Goal: Navigation & Orientation: Understand site structure

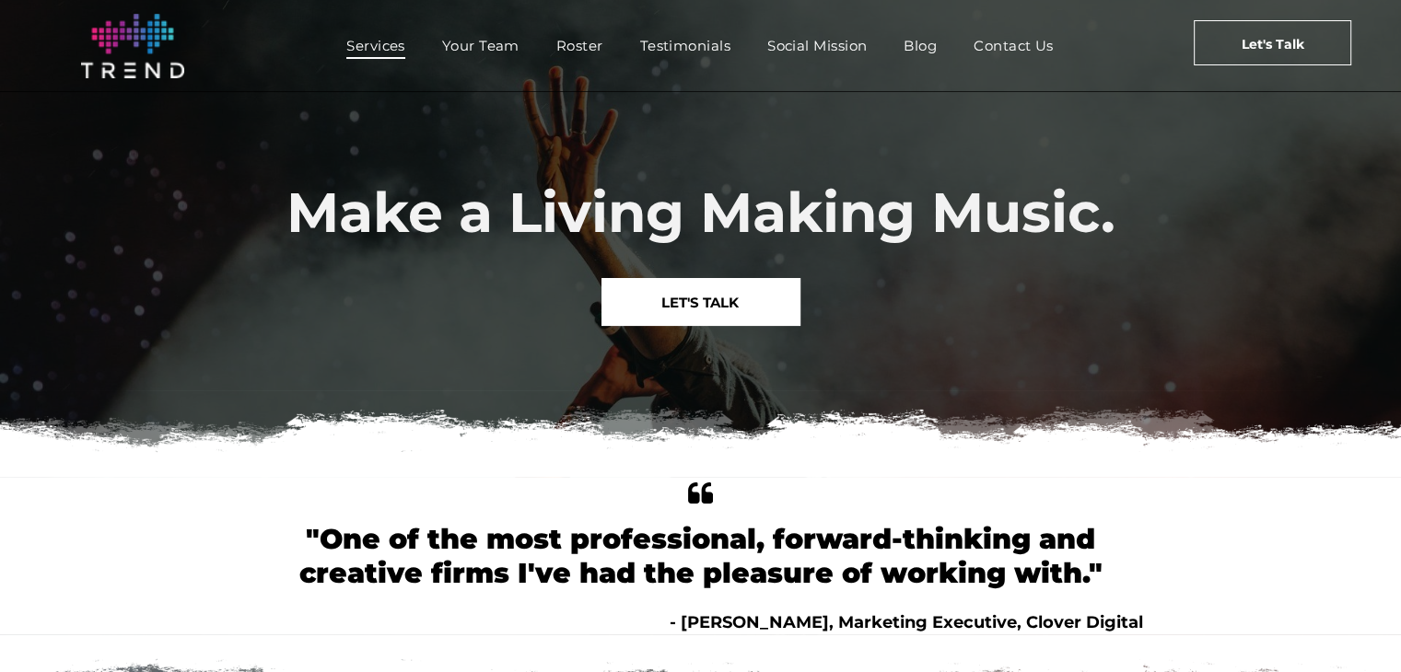
click at [382, 41] on span "Services" at bounding box center [375, 45] width 59 height 27
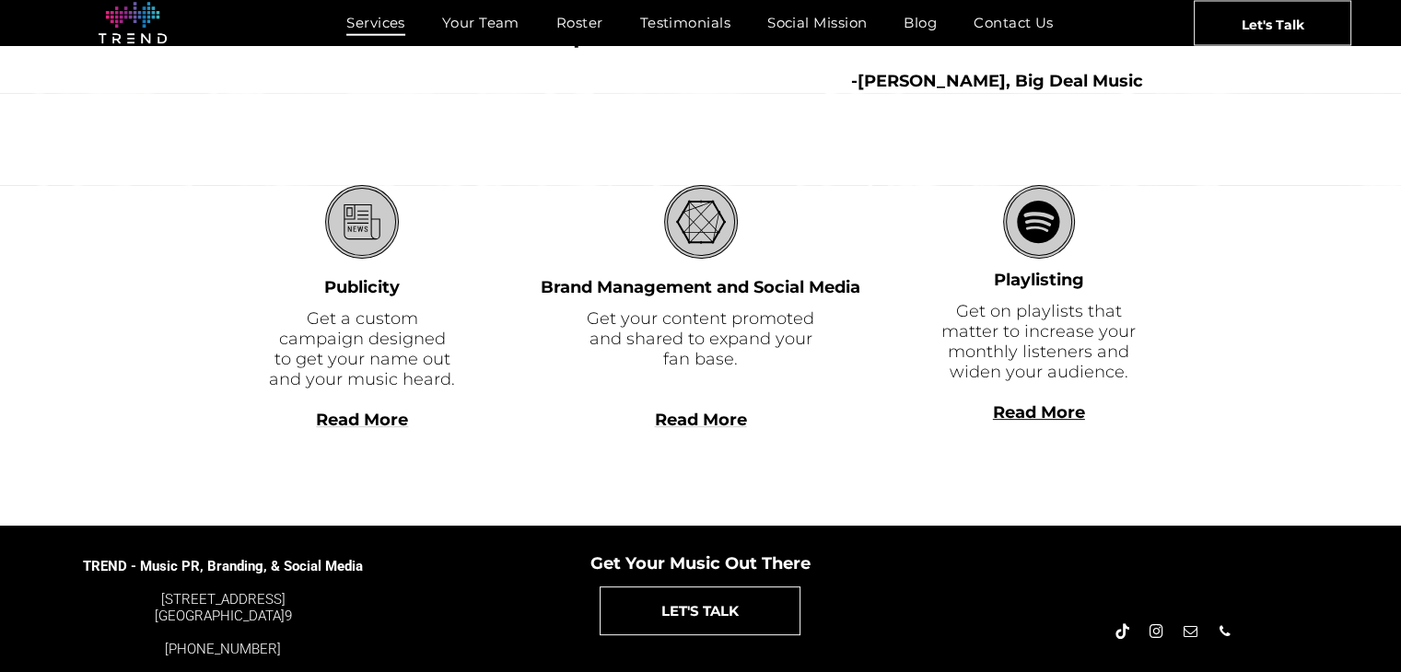
scroll to position [552, 0]
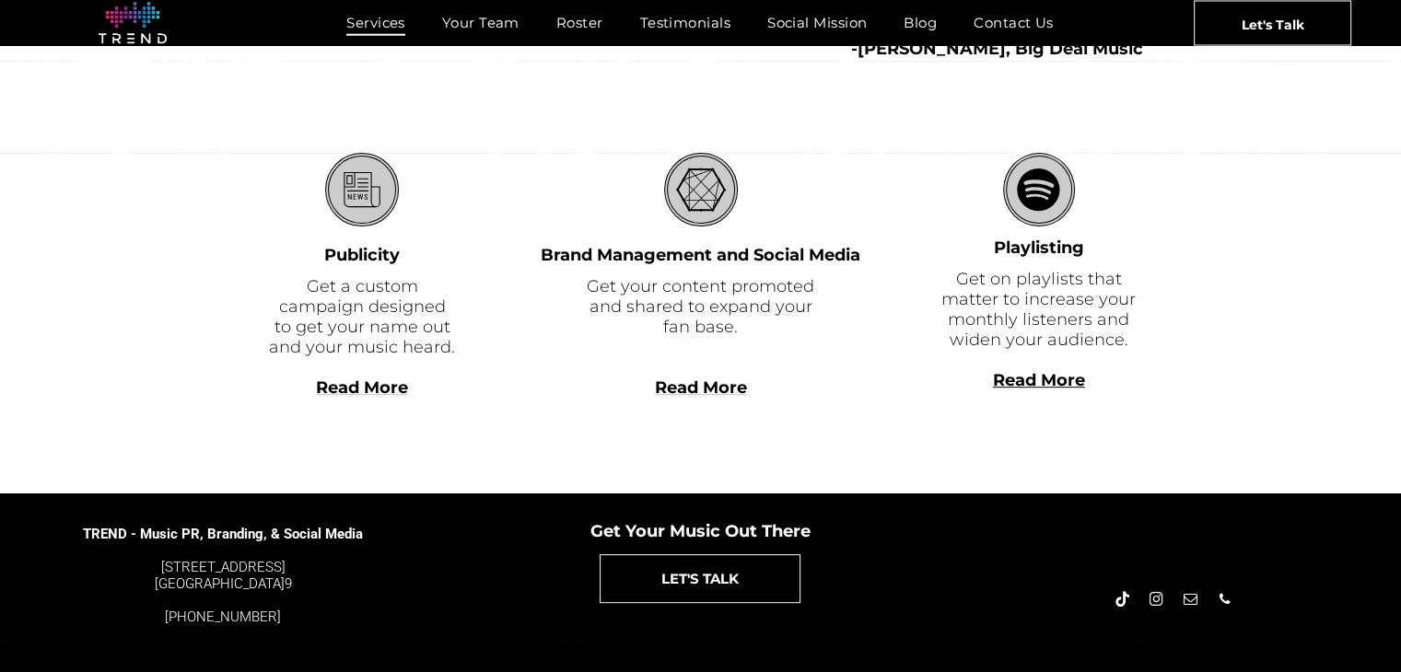
click at [1049, 383] on b "Read More" at bounding box center [1039, 380] width 92 height 20
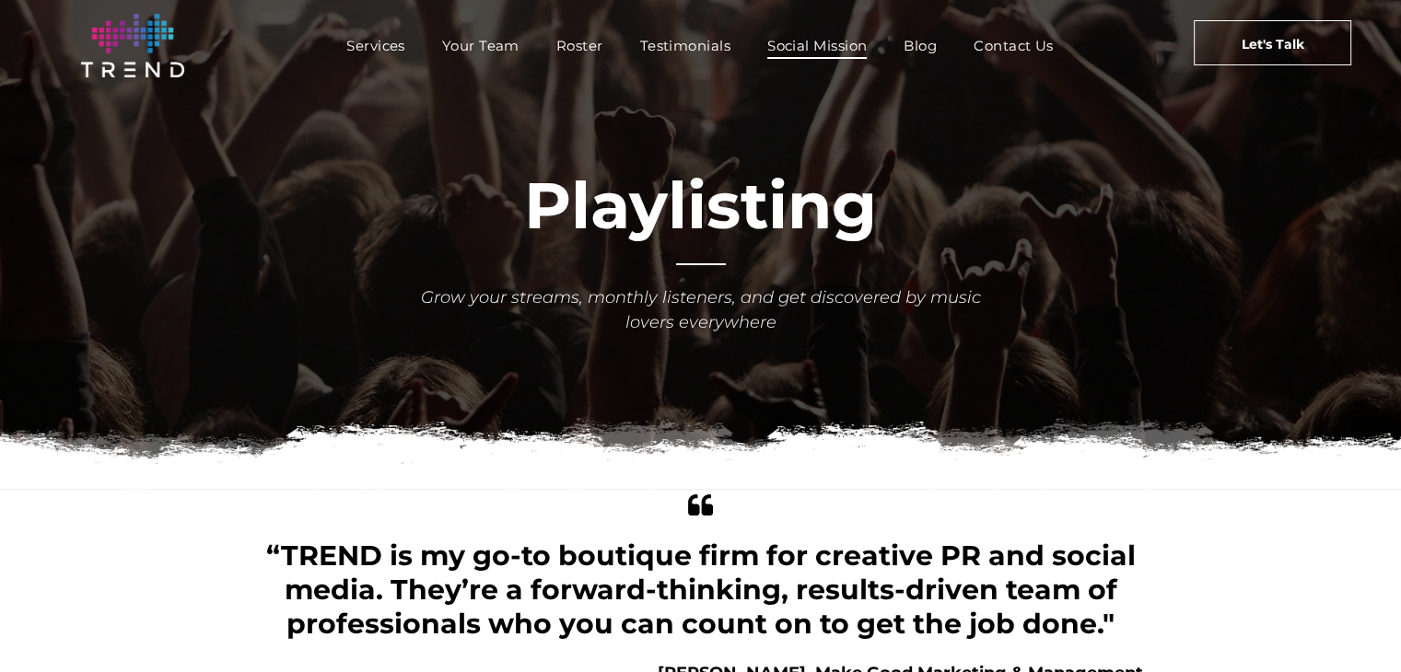
click at [831, 46] on span "Social Mission" at bounding box center [816, 45] width 99 height 27
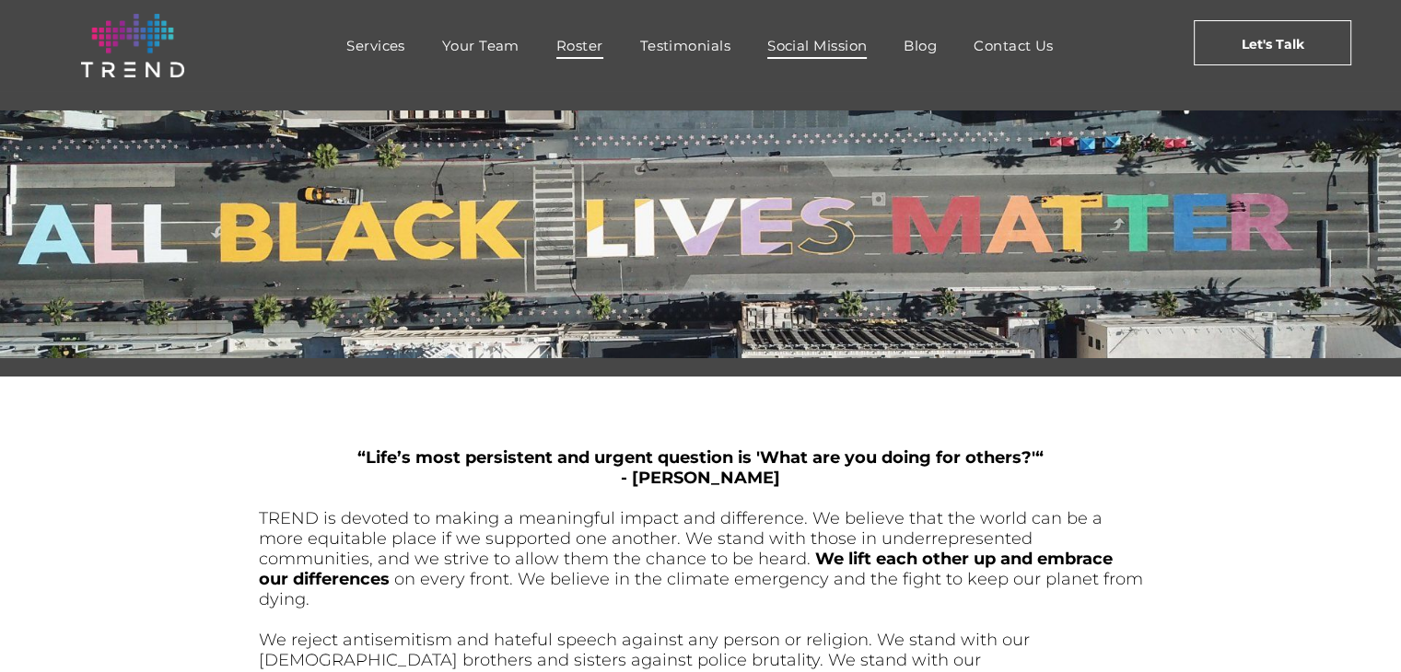
click at [560, 45] on span "Roster" at bounding box center [579, 45] width 47 height 27
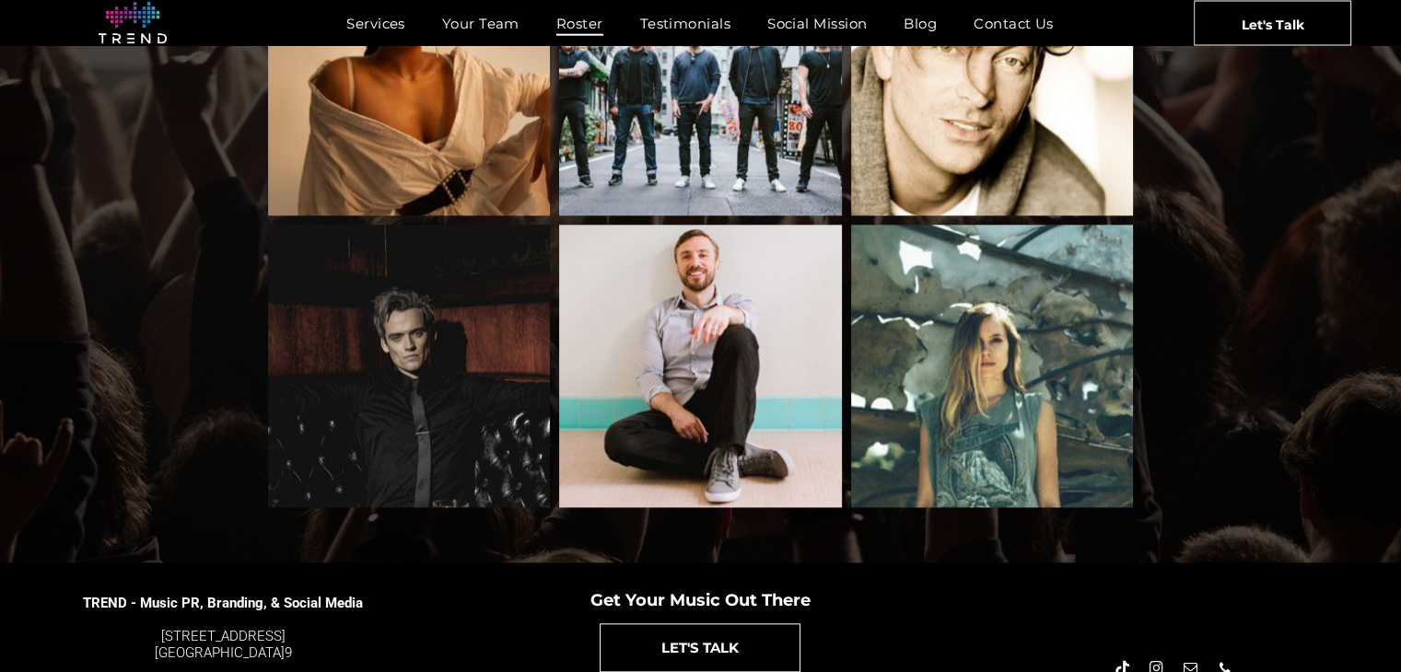
scroll to position [1879, 0]
